Goal: Register for event/course: Sign up to attend an event or enroll in a course

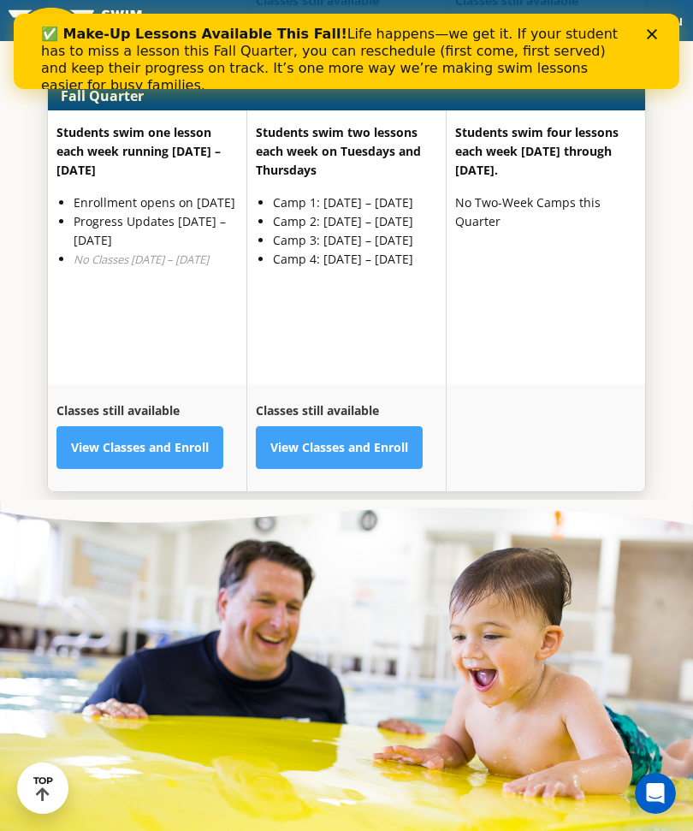
scroll to position [4650, 0]
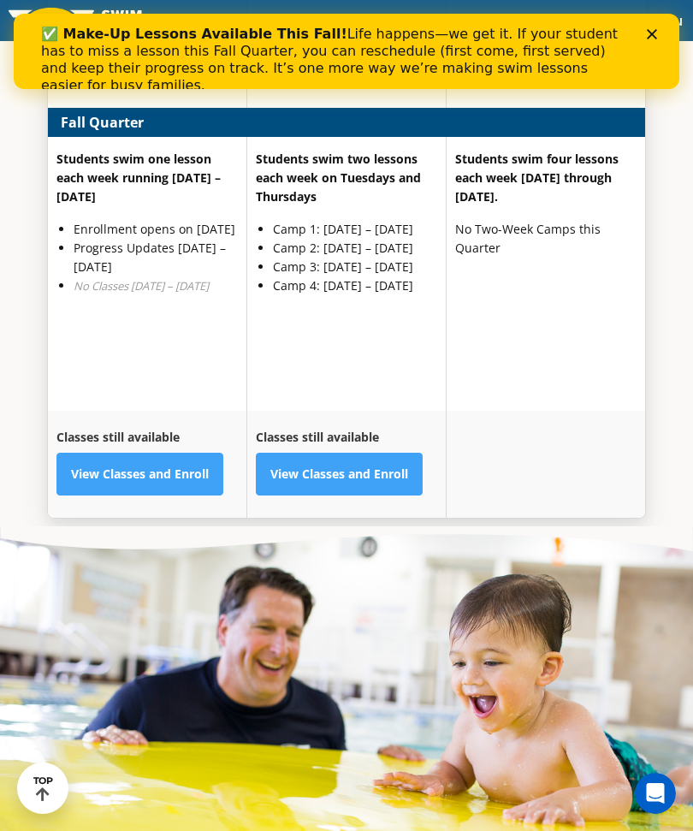
click at [172, 495] on link "View Classes and Enroll" at bounding box center [139, 474] width 167 height 43
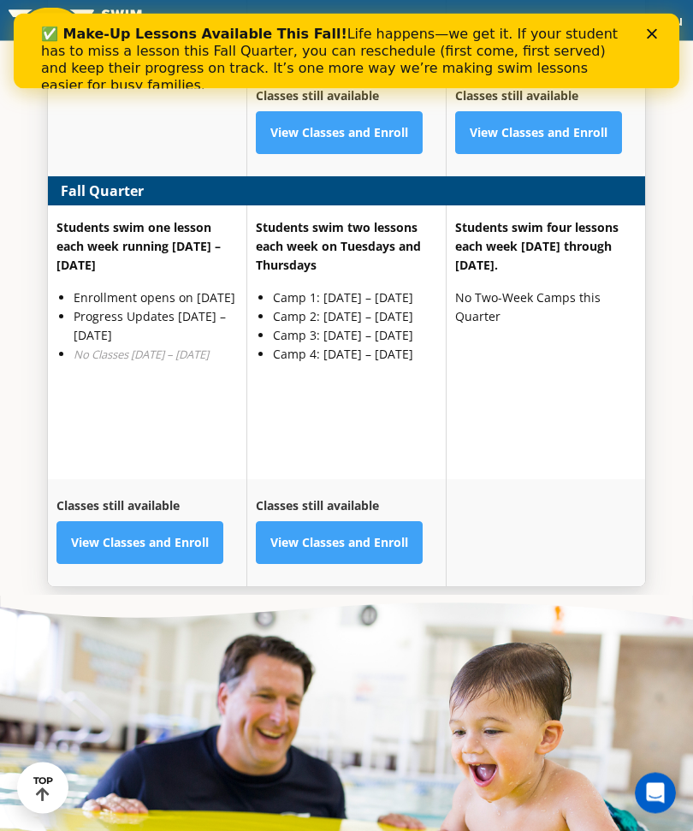
scroll to position [4558, 0]
click at [178, 564] on link "View Classes and Enroll" at bounding box center [139, 542] width 167 height 43
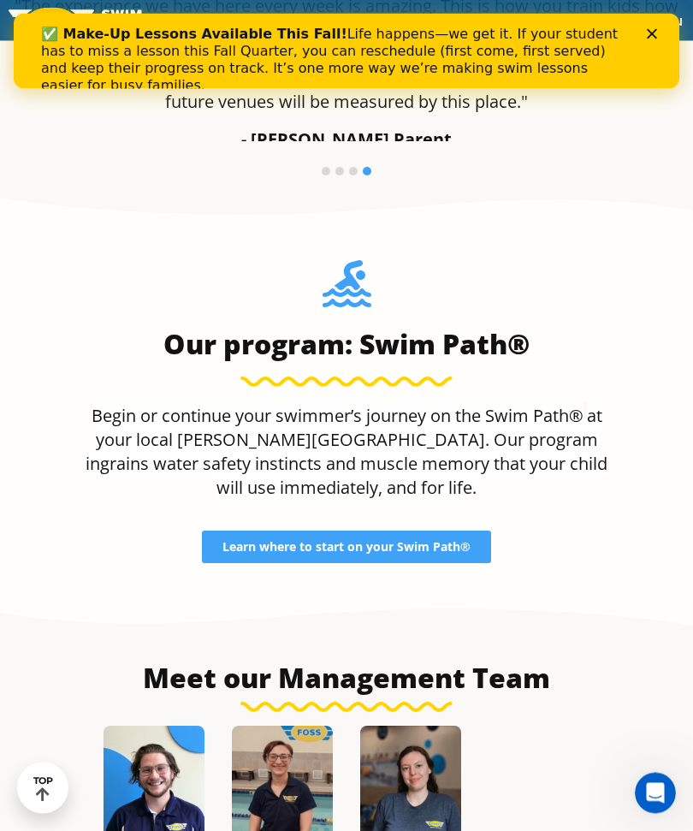
scroll to position [1460, 0]
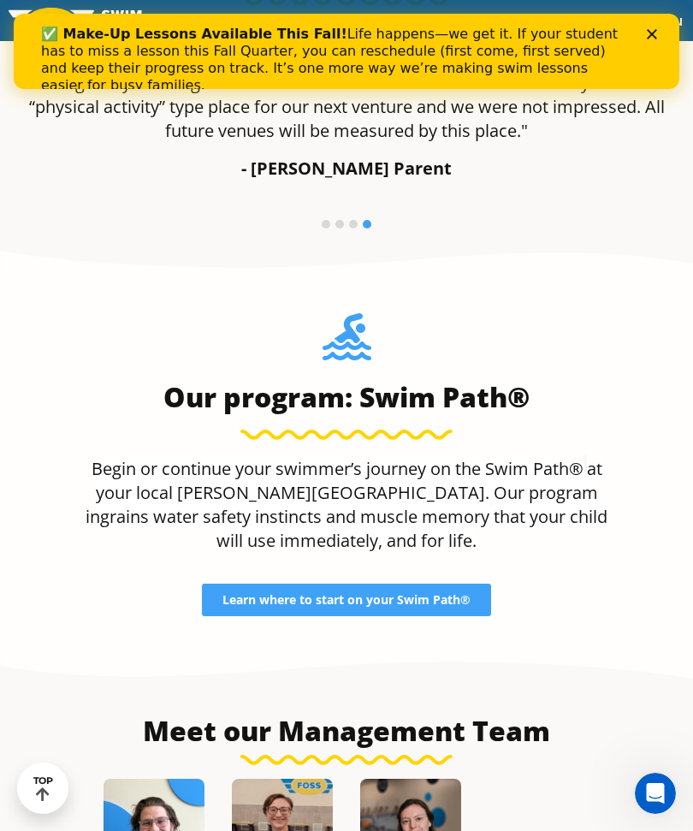
click at [470, 606] on span "Learn where to start on your Swim Path®" at bounding box center [346, 600] width 248 height 12
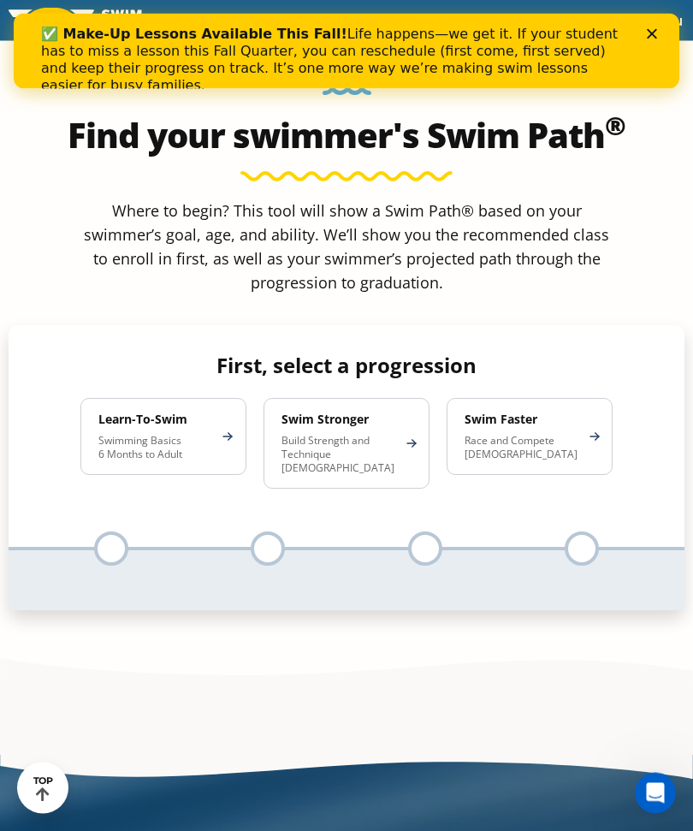
scroll to position [994, 0]
click at [192, 461] on p "Swimming Basics 6 Months to Adult" at bounding box center [154, 447] width 113 height 27
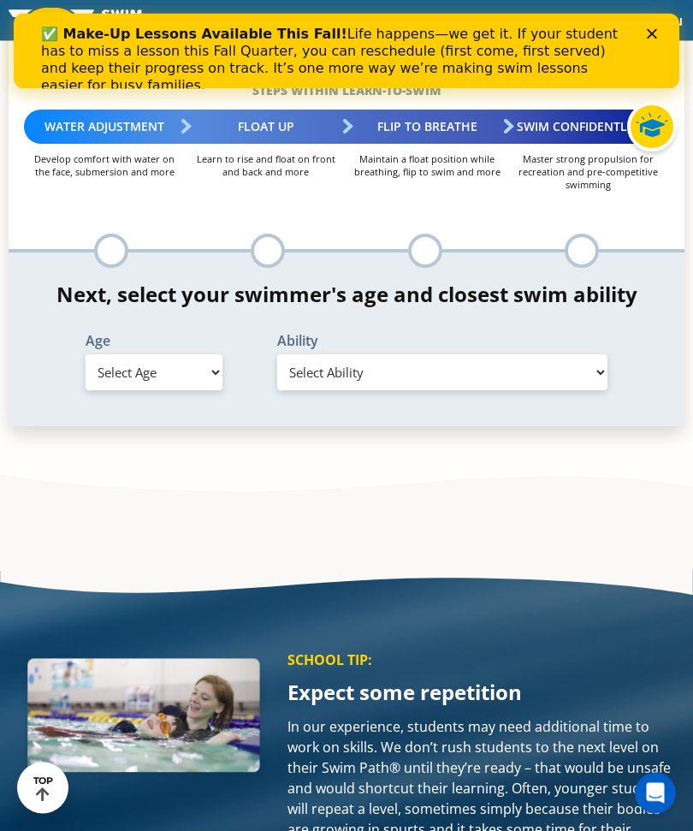
scroll to position [1314, 0]
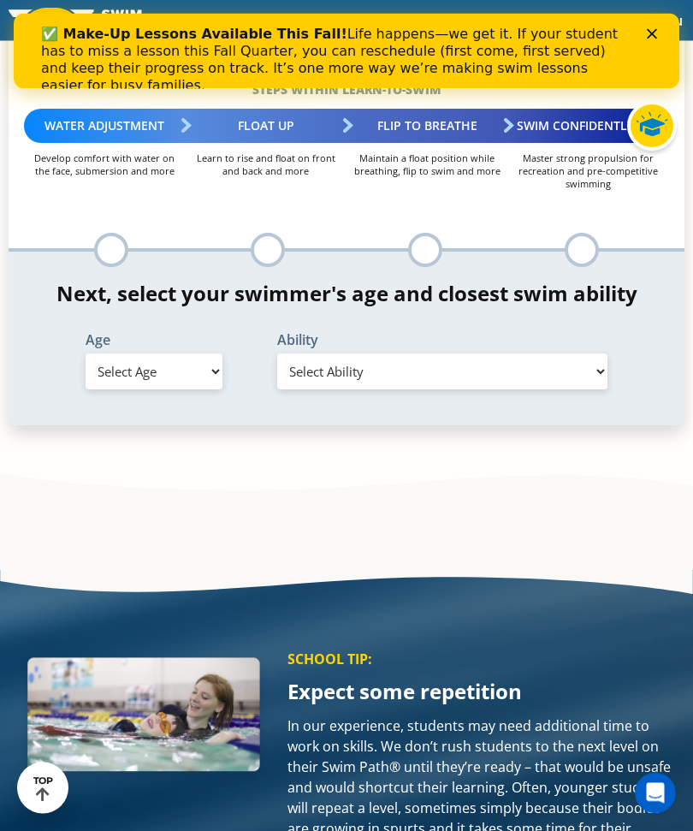
click at [199, 390] on select "Select Age 6 months - 1 year 1 year 2 years 3 years 4 years 5 years 6 years 7 y…" at bounding box center [155, 372] width 138 height 36
select select "5-years"
click at [590, 389] on select "Select Ability First in-water experience When in the water, reliant on a life j…" at bounding box center [442, 371] width 330 height 36
select select "5-years-when-in-the-water-reliant-on-a-life-jacket-or-floatation-device"
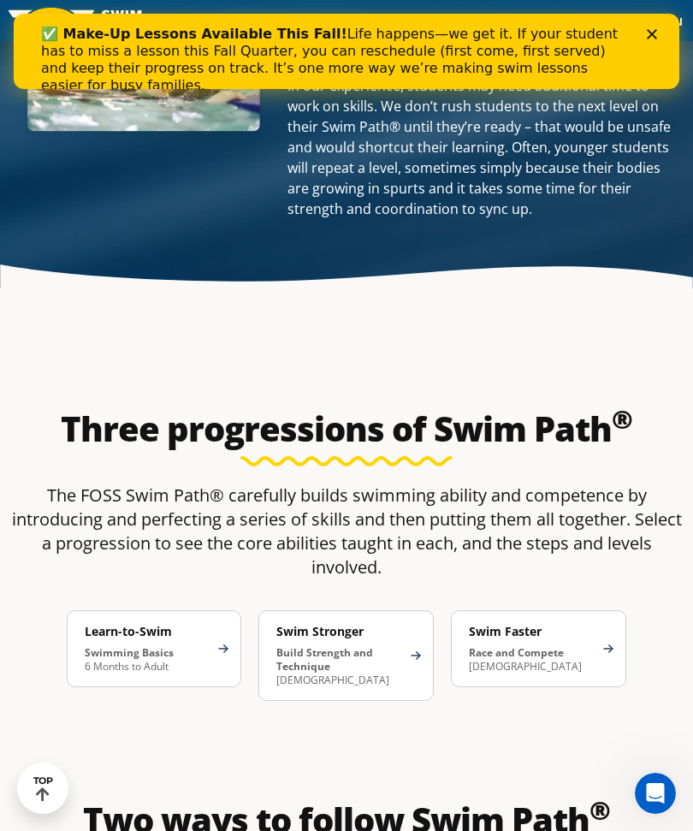
scroll to position [2268, 0]
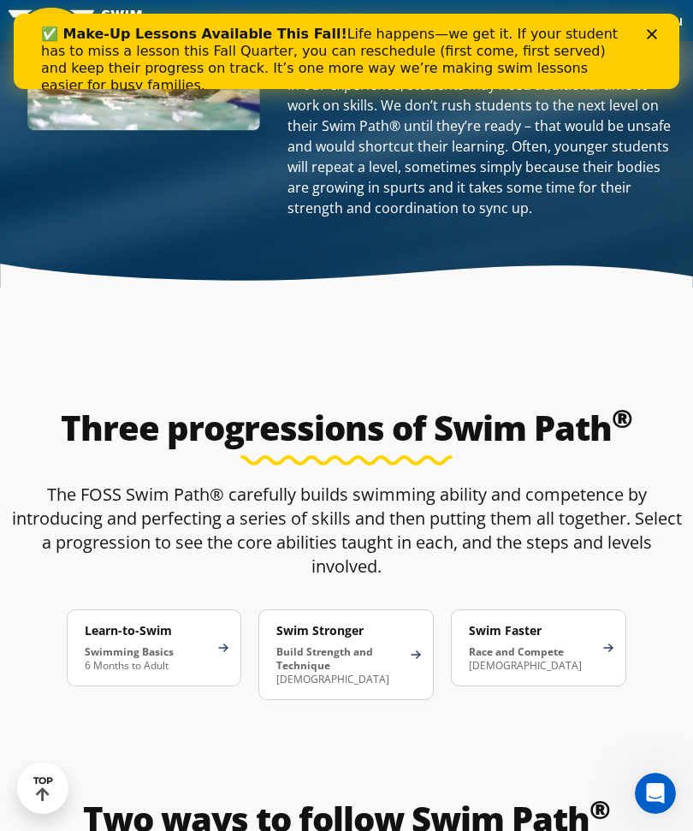
click at [170, 659] on strong "Swimming Basics" at bounding box center [129, 651] width 89 height 15
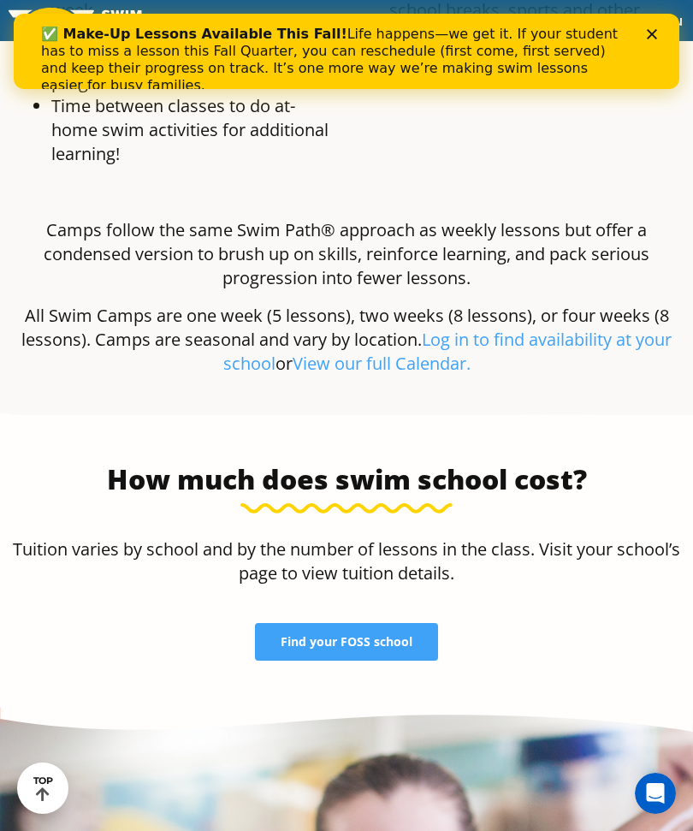
scroll to position [4884, 0]
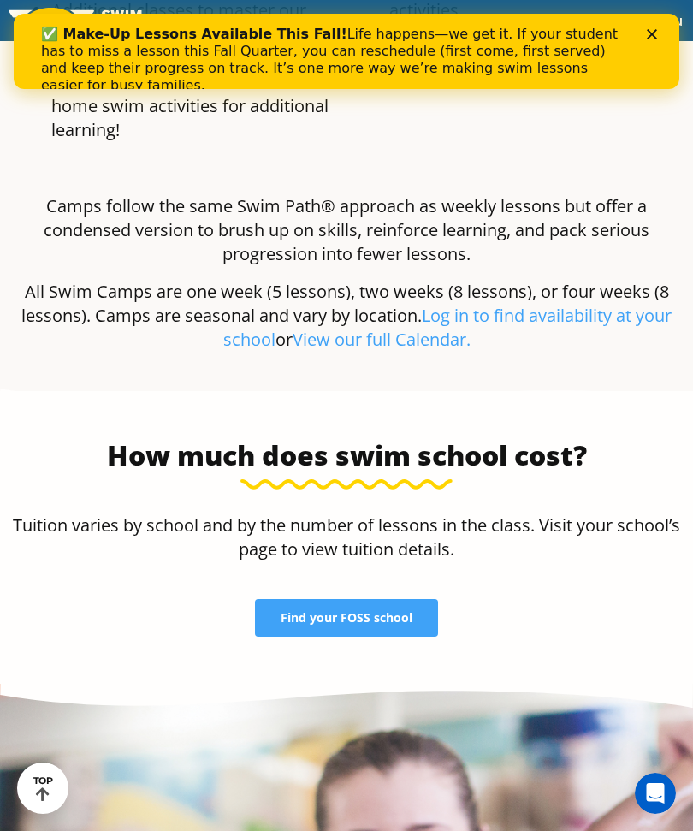
click at [397, 624] on span "Find your FOSS school" at bounding box center [347, 618] width 132 height 12
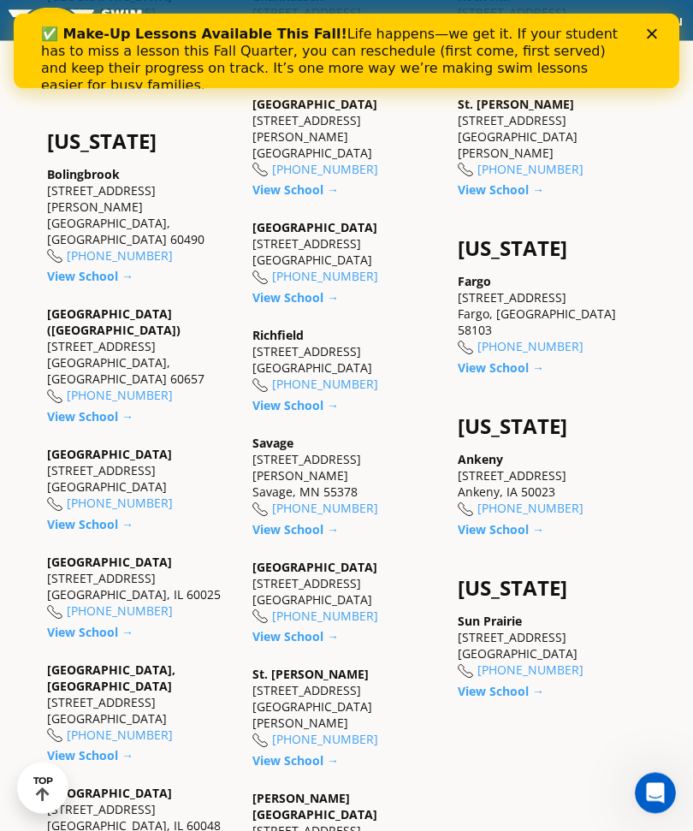
scroll to position [1193, 0]
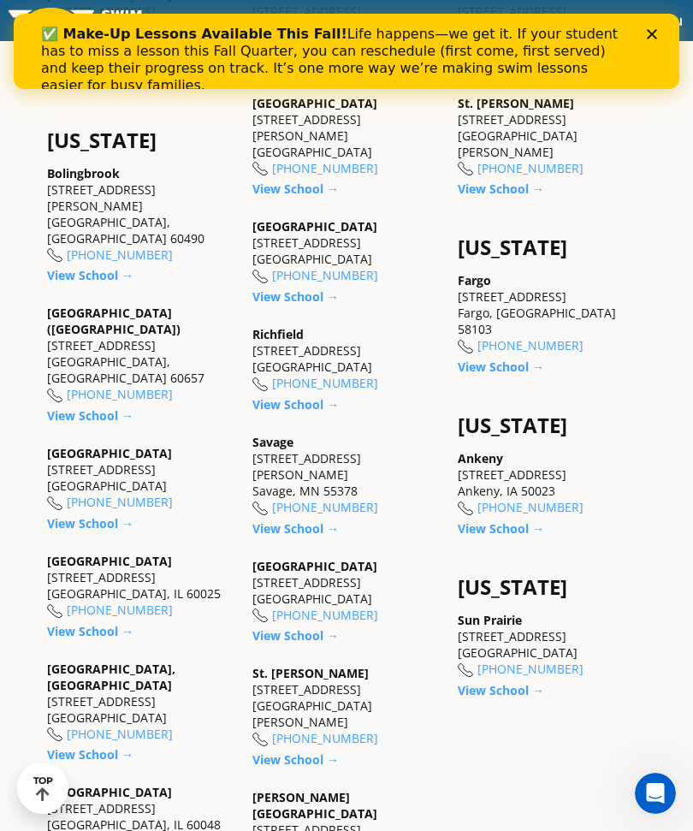
click at [293, 412] on link "View School →" at bounding box center [295, 404] width 86 height 16
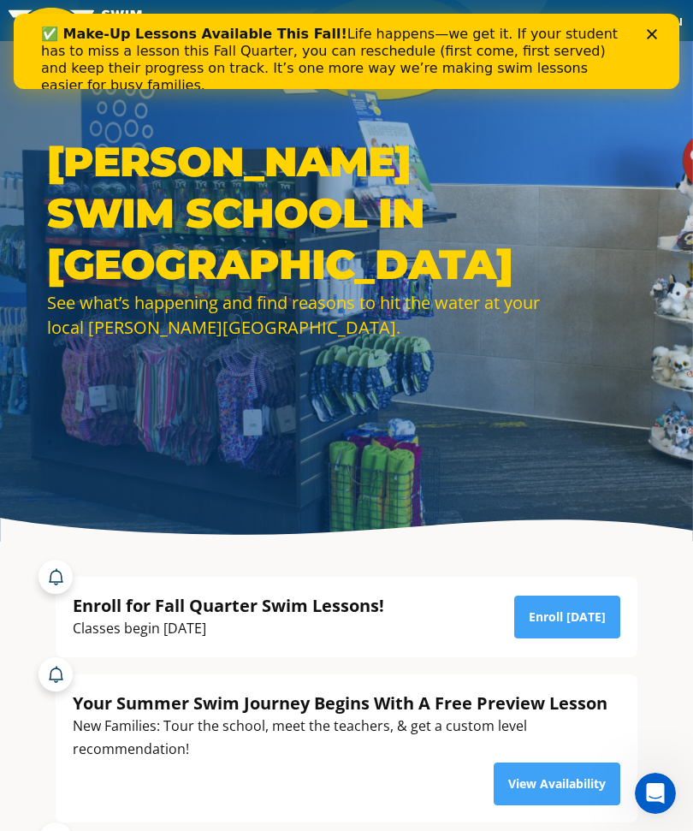
scroll to position [44, 0]
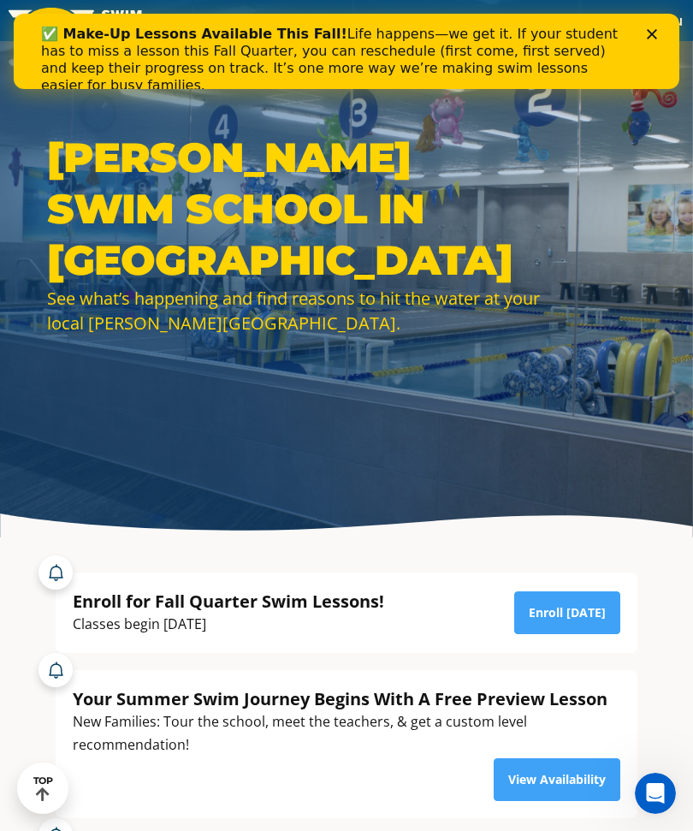
click at [552, 634] on link "Enroll [DATE]" at bounding box center [567, 612] width 106 height 43
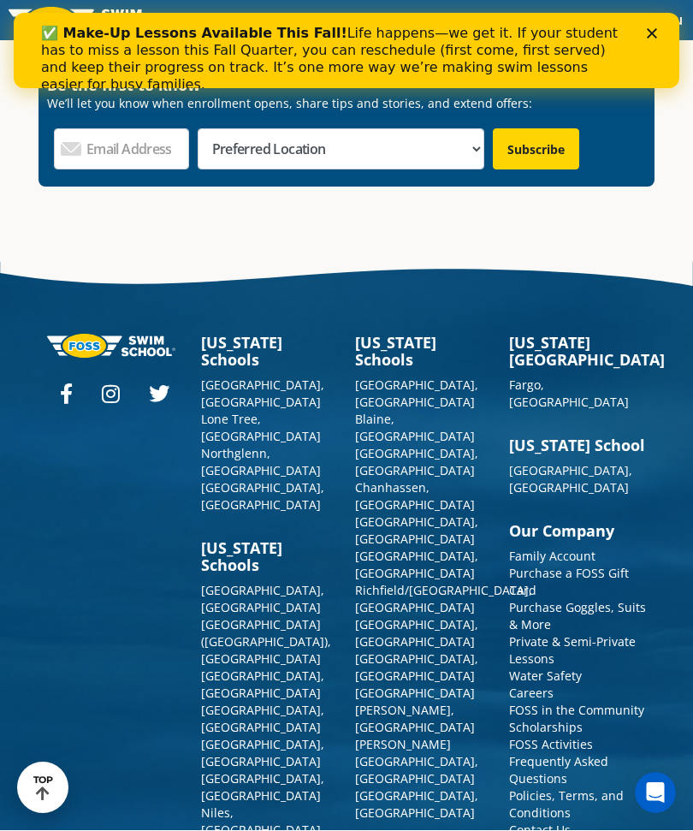
scroll to position [5824, 0]
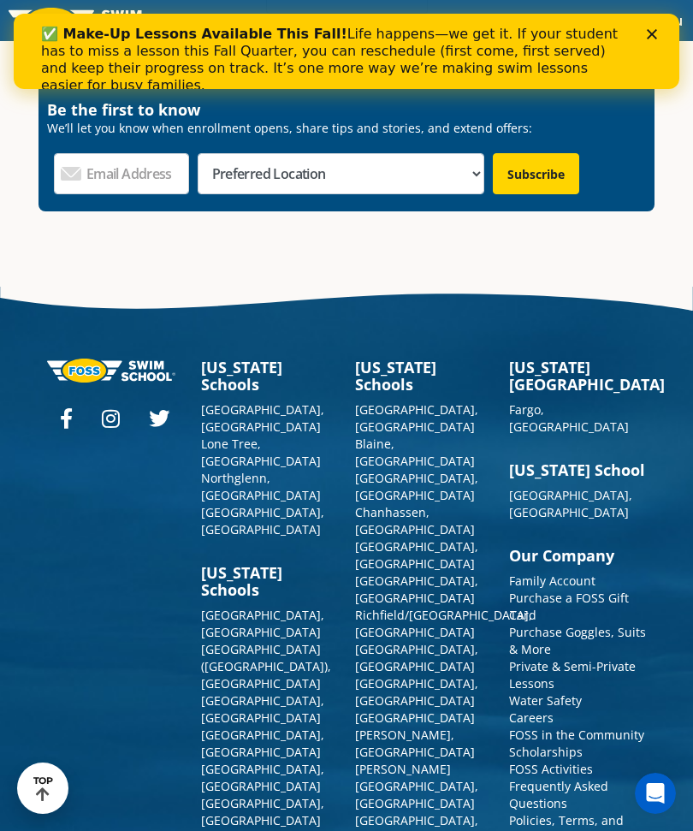
click at [591, 658] on link "Private & Semi-Private Lessons" at bounding box center [572, 674] width 127 height 33
